Goal: Find specific fact: Find specific fact

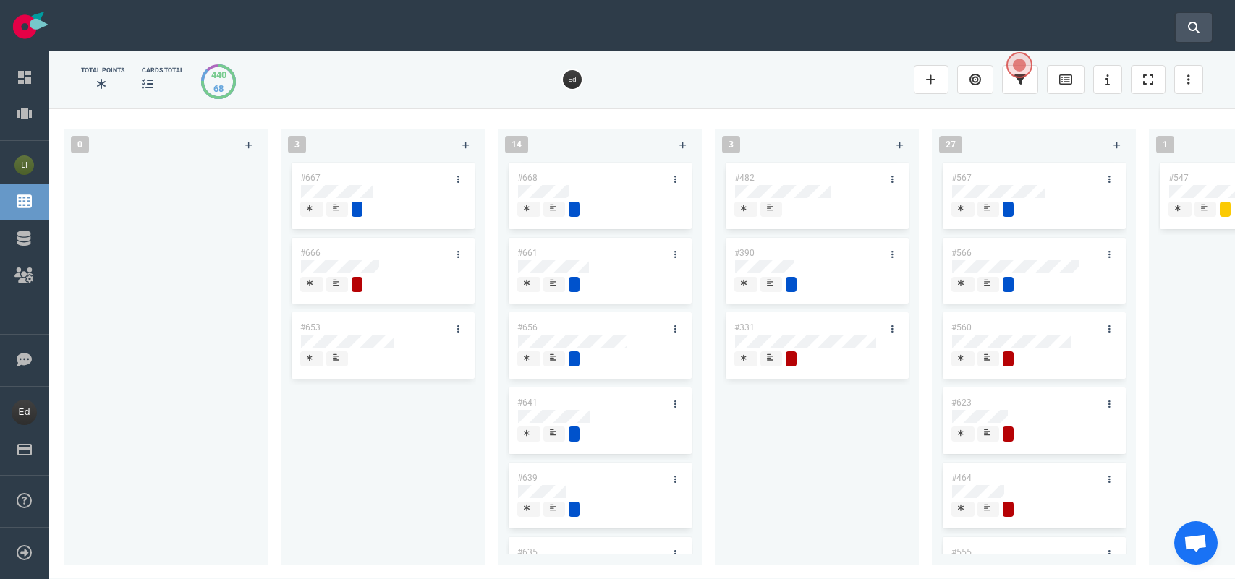
click at [1177, 25] on button at bounding box center [1193, 27] width 36 height 29
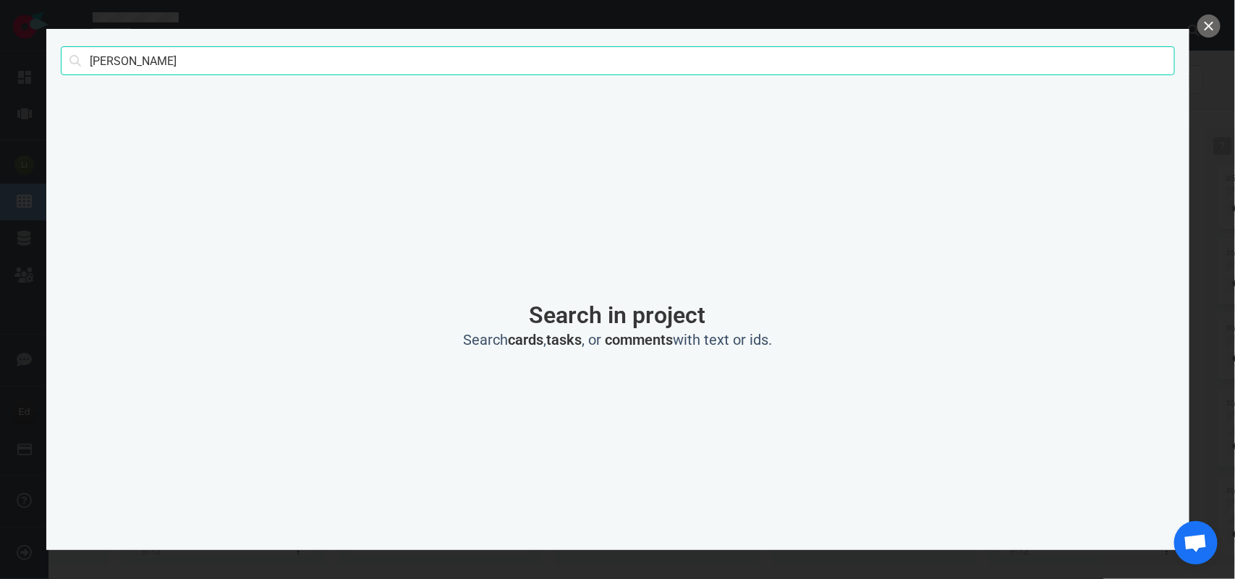
scroll to position [304, 0]
click at [108, 61] on input "[PERSON_NAME]" at bounding box center [618, 60] width 1114 height 29
type input "rossini"
click button "Search" at bounding box center [0, 0] width 0 height 0
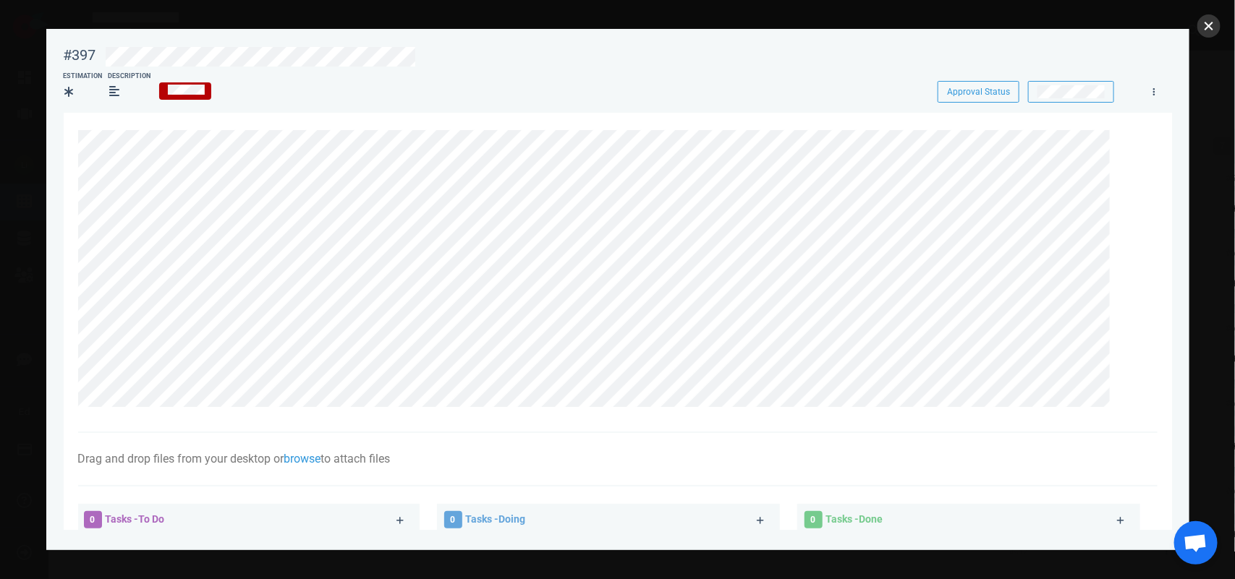
click at [1201, 31] on button "close" at bounding box center [1208, 25] width 23 height 23
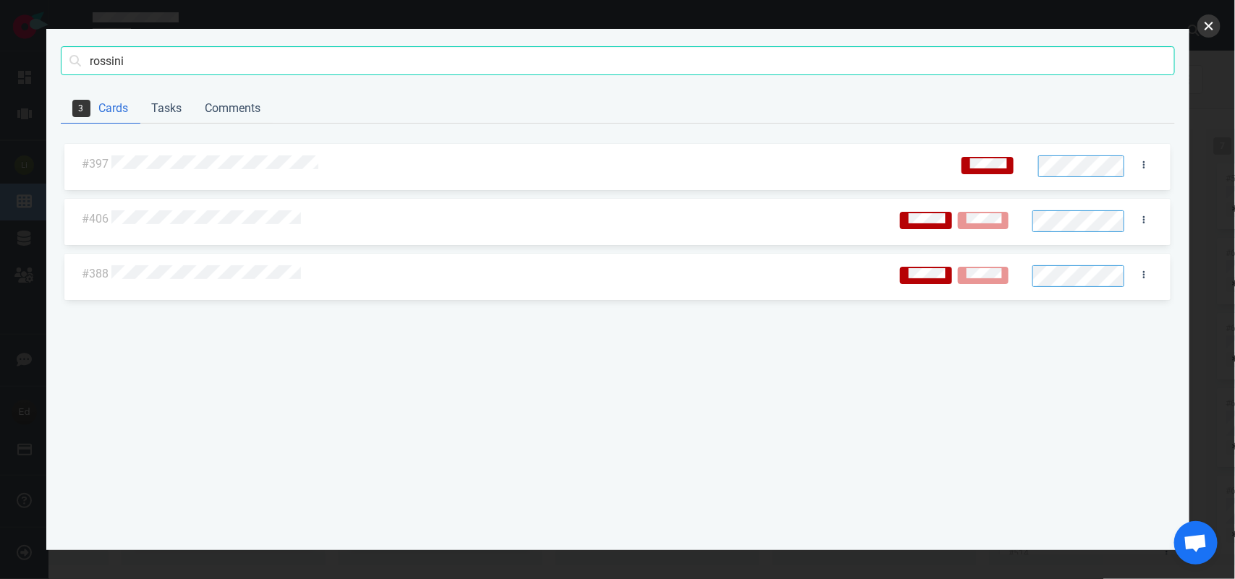
click at [1209, 27] on button "close" at bounding box center [1208, 25] width 23 height 23
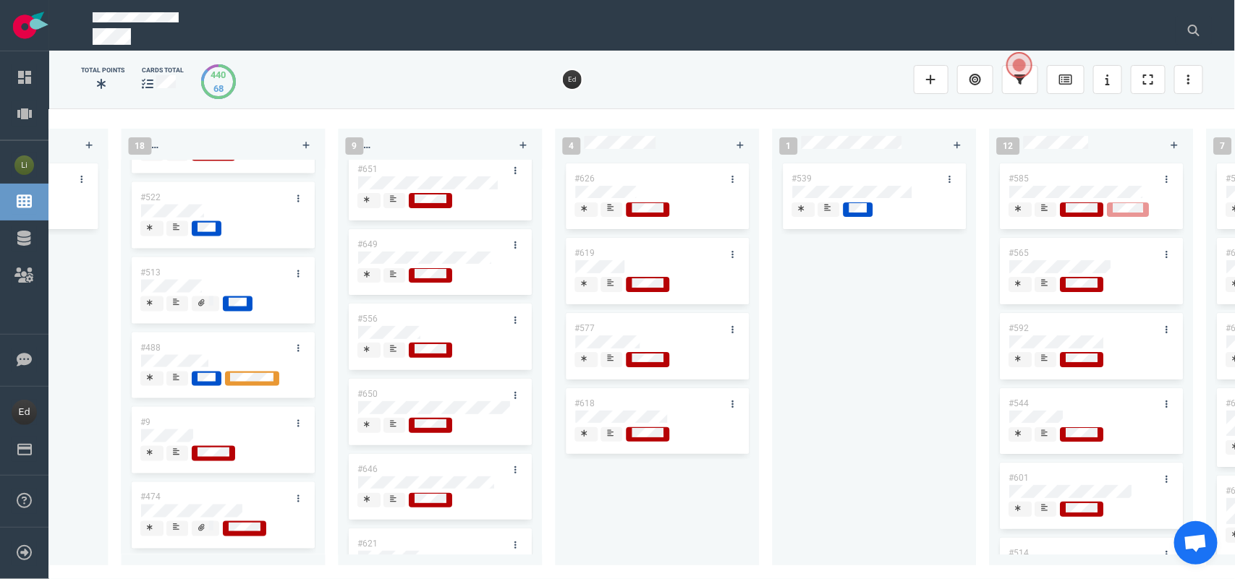
scroll to position [33, 0]
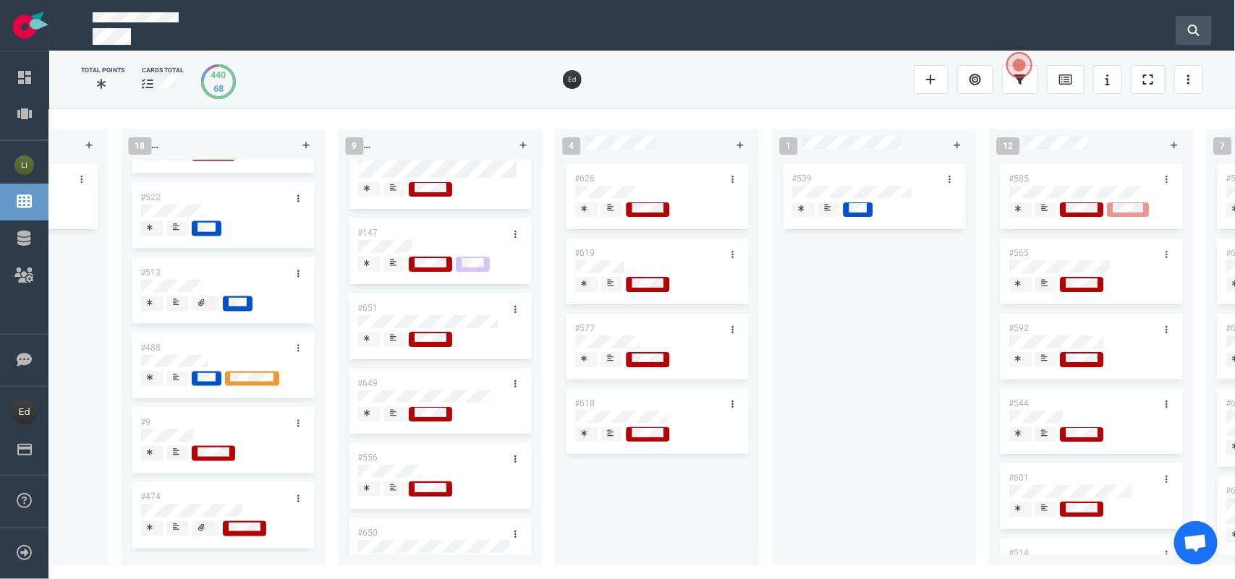
click at [1177, 27] on button at bounding box center [1193, 30] width 36 height 29
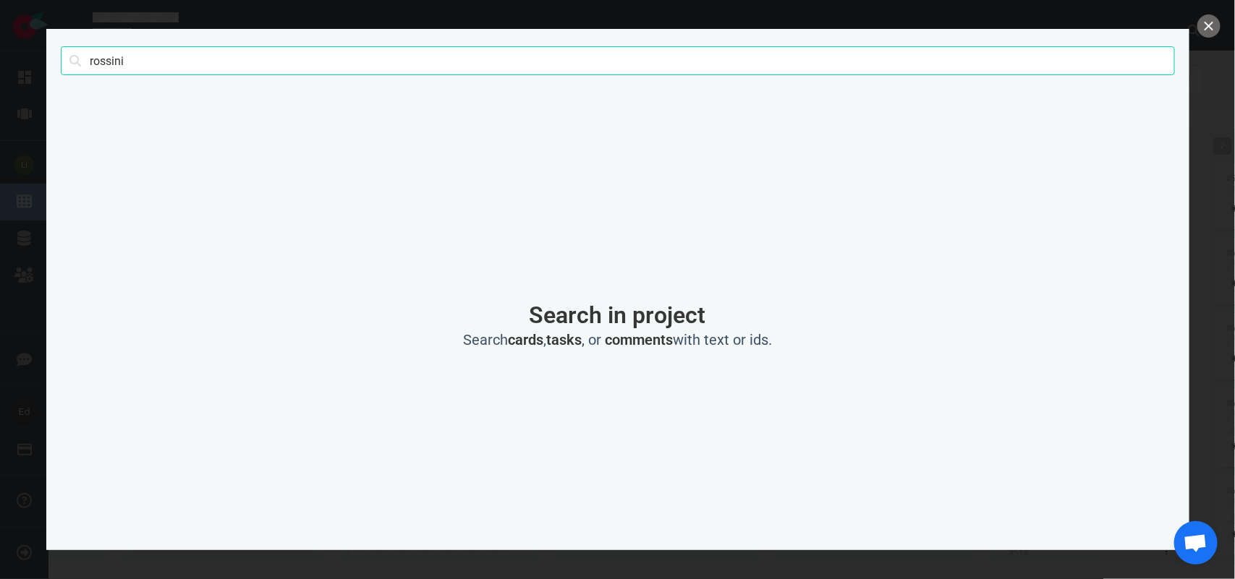
click at [161, 56] on input "rossini" at bounding box center [618, 60] width 1114 height 29
click button "Search" at bounding box center [0, 0] width 0 height 0
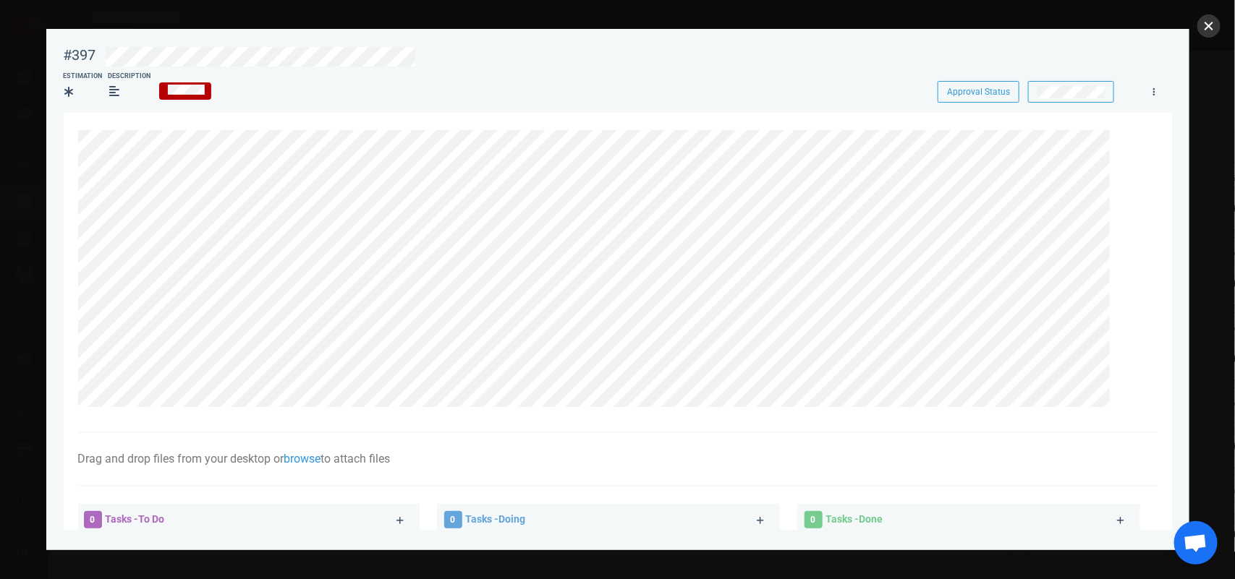
click at [1212, 26] on button "close" at bounding box center [1208, 25] width 23 height 23
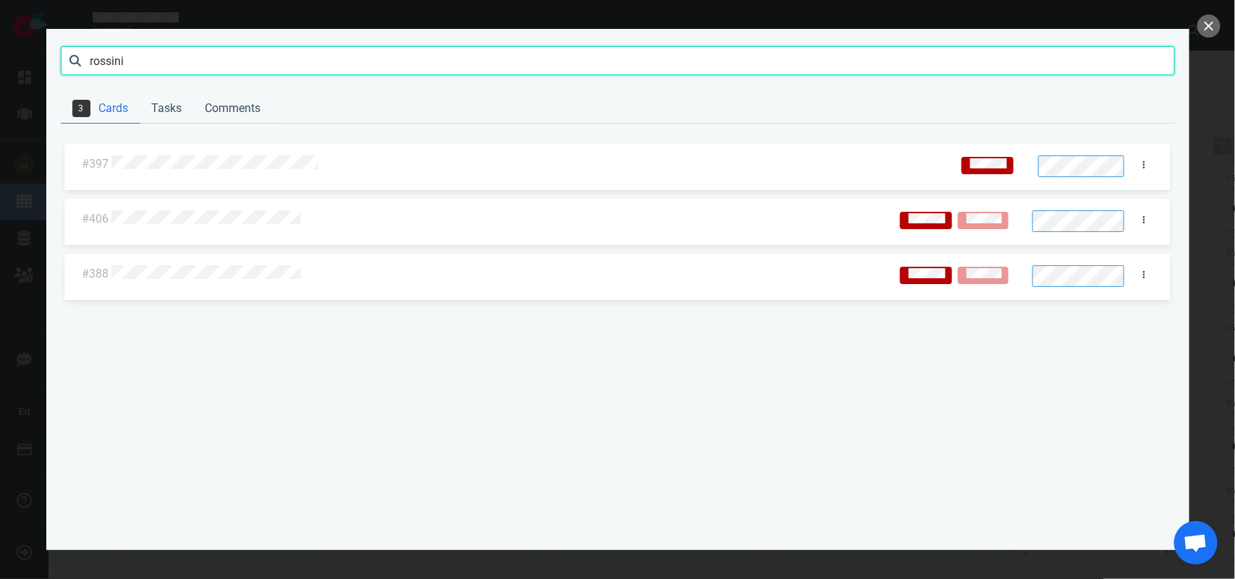
click at [96, 63] on input "rossini" at bounding box center [618, 60] width 1114 height 29
type input "[PERSON_NAME]"
click button "Search" at bounding box center [0, 0] width 0 height 0
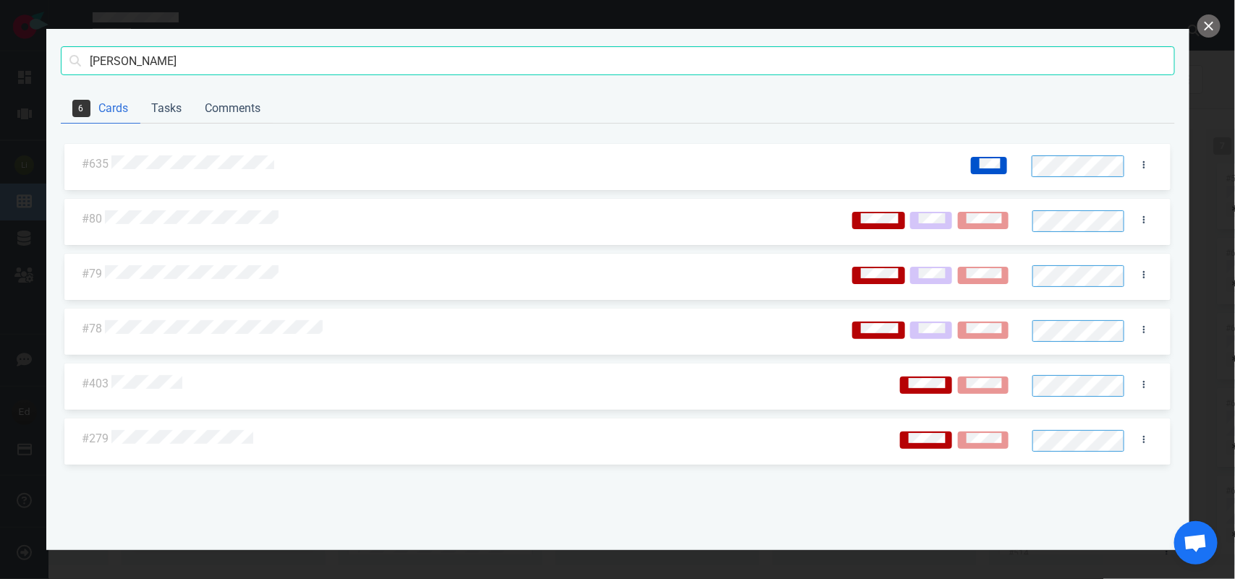
click at [215, 171] on div at bounding box center [531, 165] width 840 height 19
